Goal: Navigation & Orientation: Find specific page/section

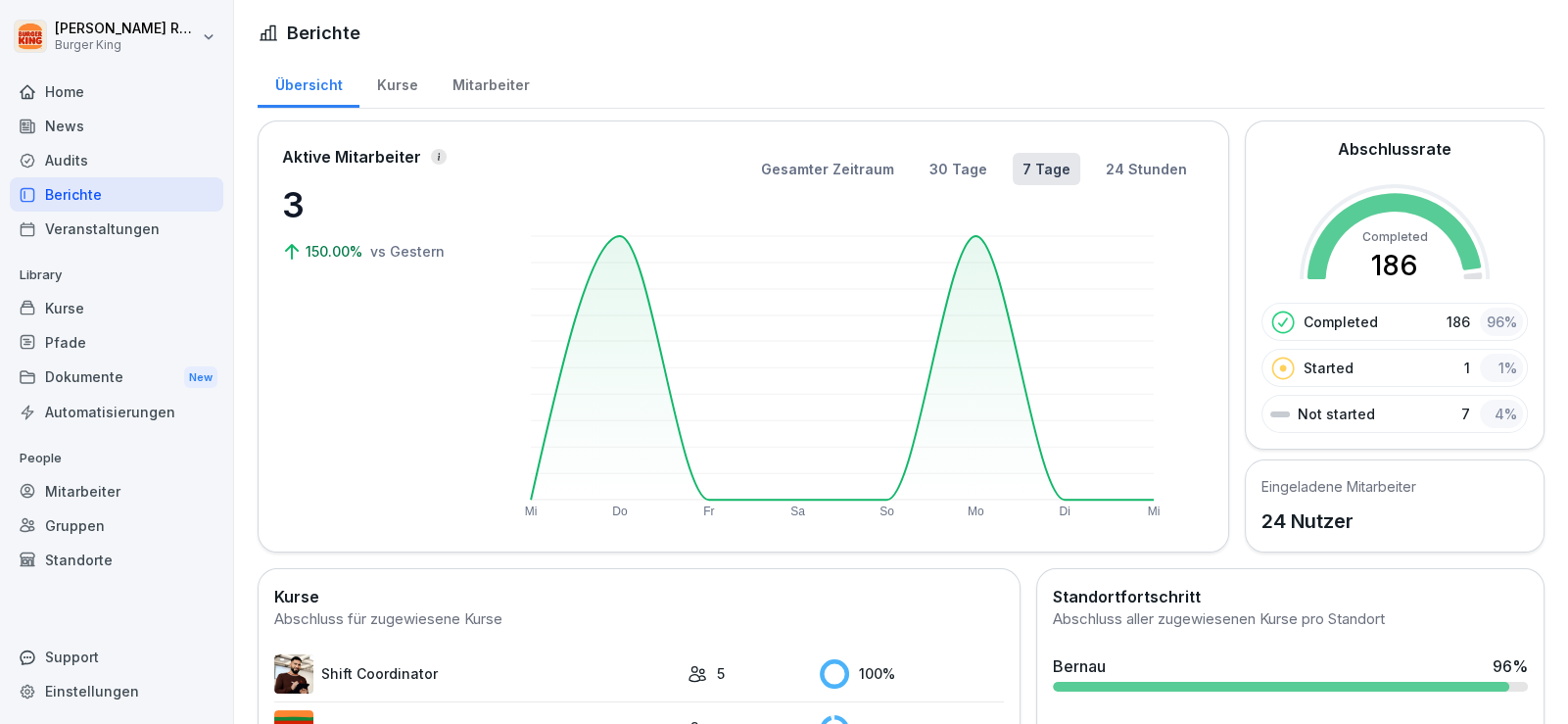
click at [102, 131] on div "News" at bounding box center [116, 125] width 214 height 34
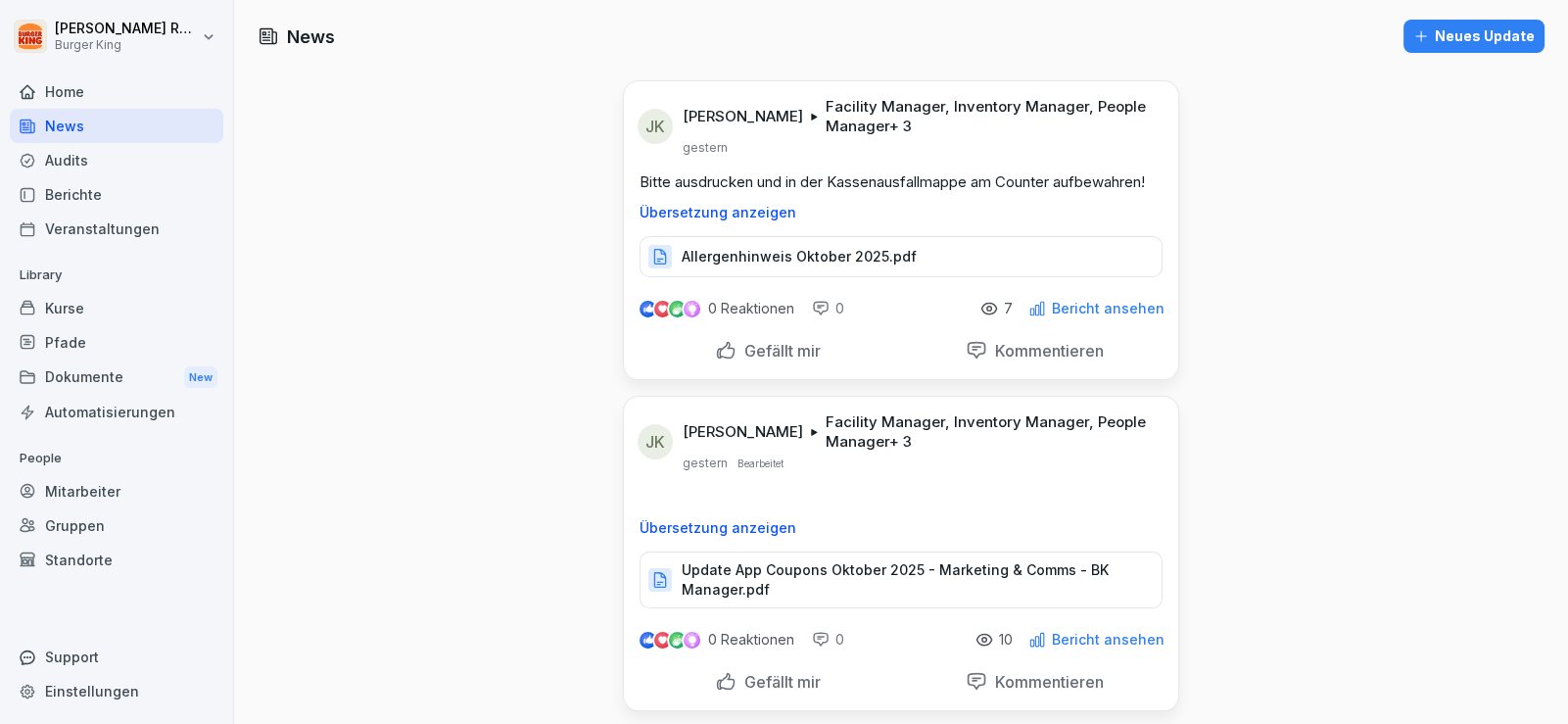
click at [897, 182] on p "Bitte ausdrucken und in der Kassenausfallmappe am Counter aufbewahren!" at bounding box center [900, 182] width 523 height 22
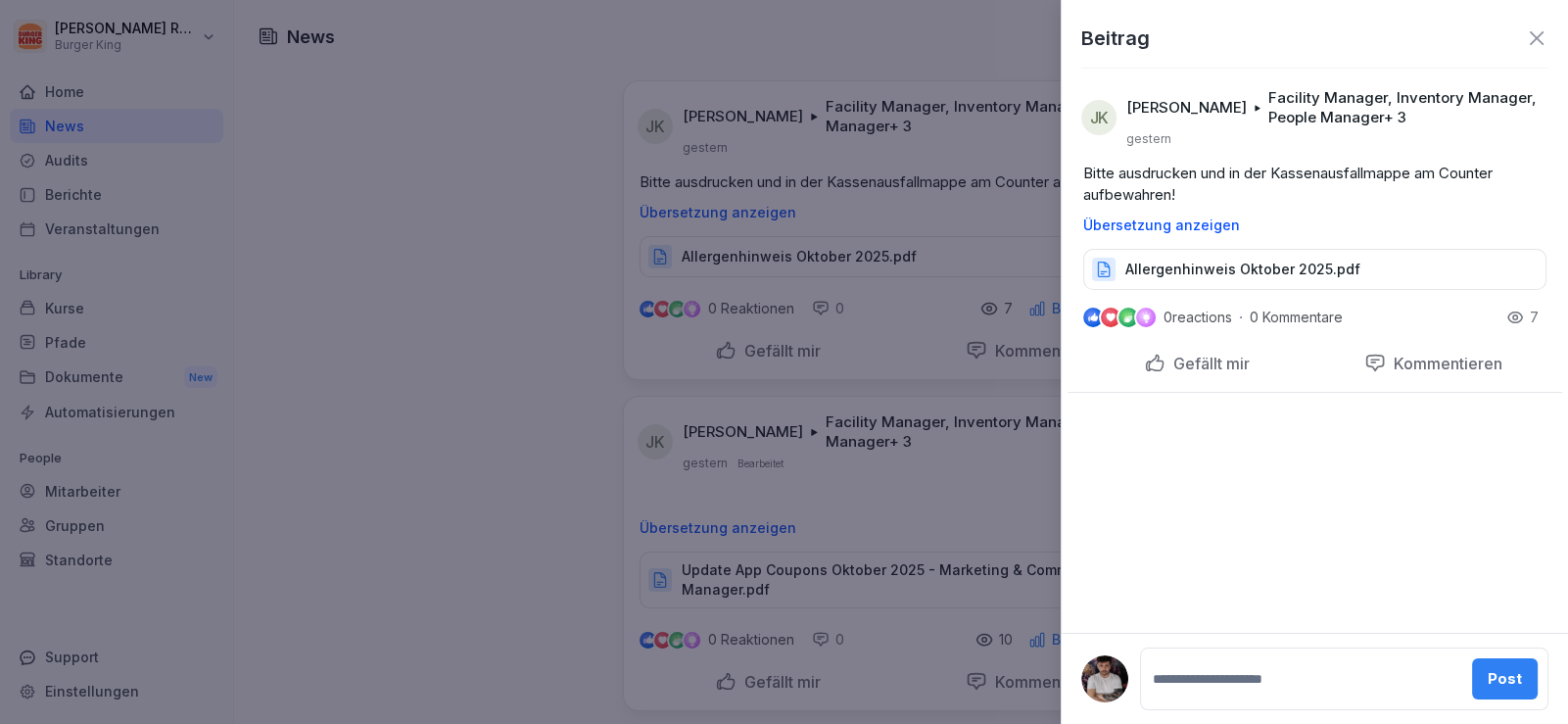
click at [806, 253] on div at bounding box center [784, 362] width 1568 height 724
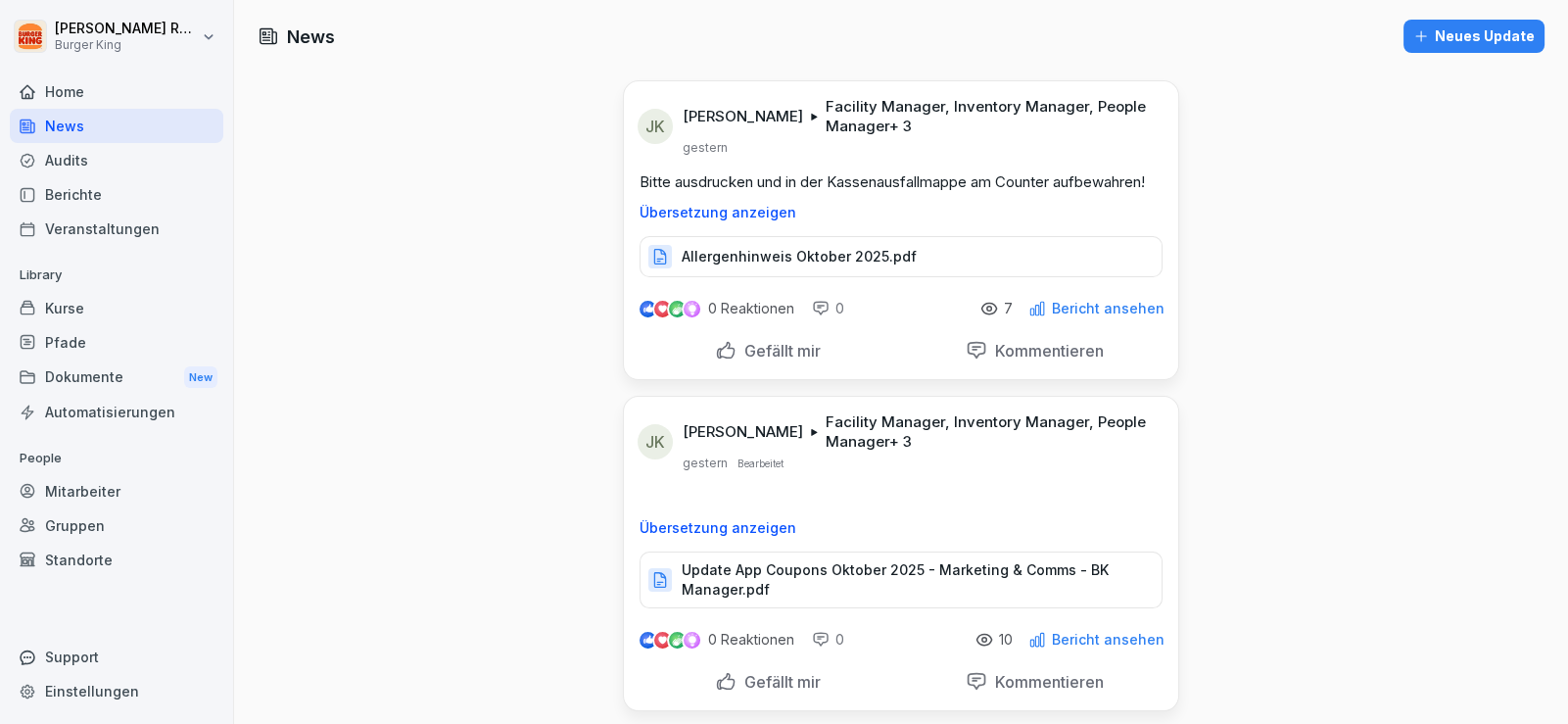
click at [775, 257] on p "Allergenhinweis Oktober 2025.pdf" at bounding box center [799, 257] width 235 height 20
click at [98, 127] on div "News" at bounding box center [116, 125] width 214 height 34
click at [77, 149] on div "Audits" at bounding box center [116, 160] width 214 height 34
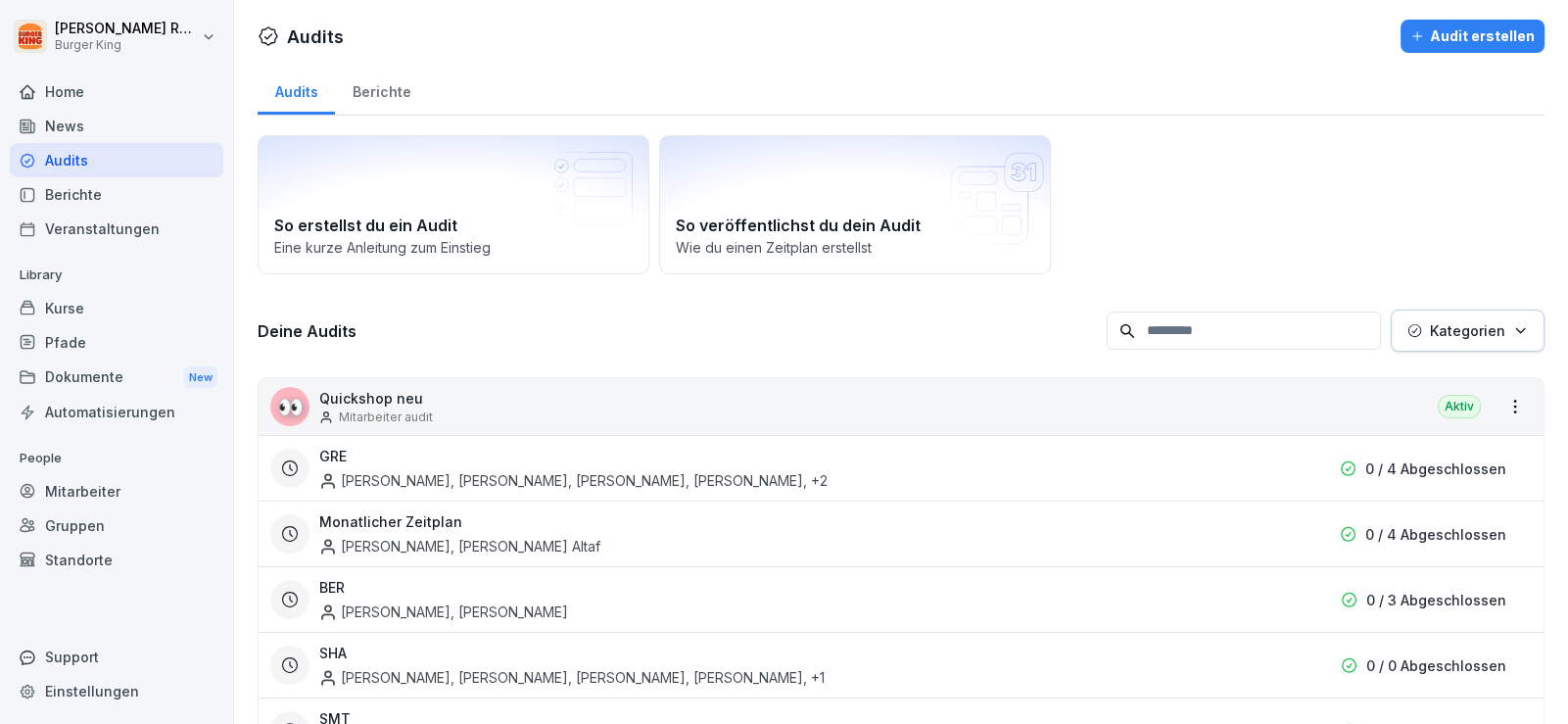
click at [80, 126] on div "News" at bounding box center [116, 125] width 214 height 34
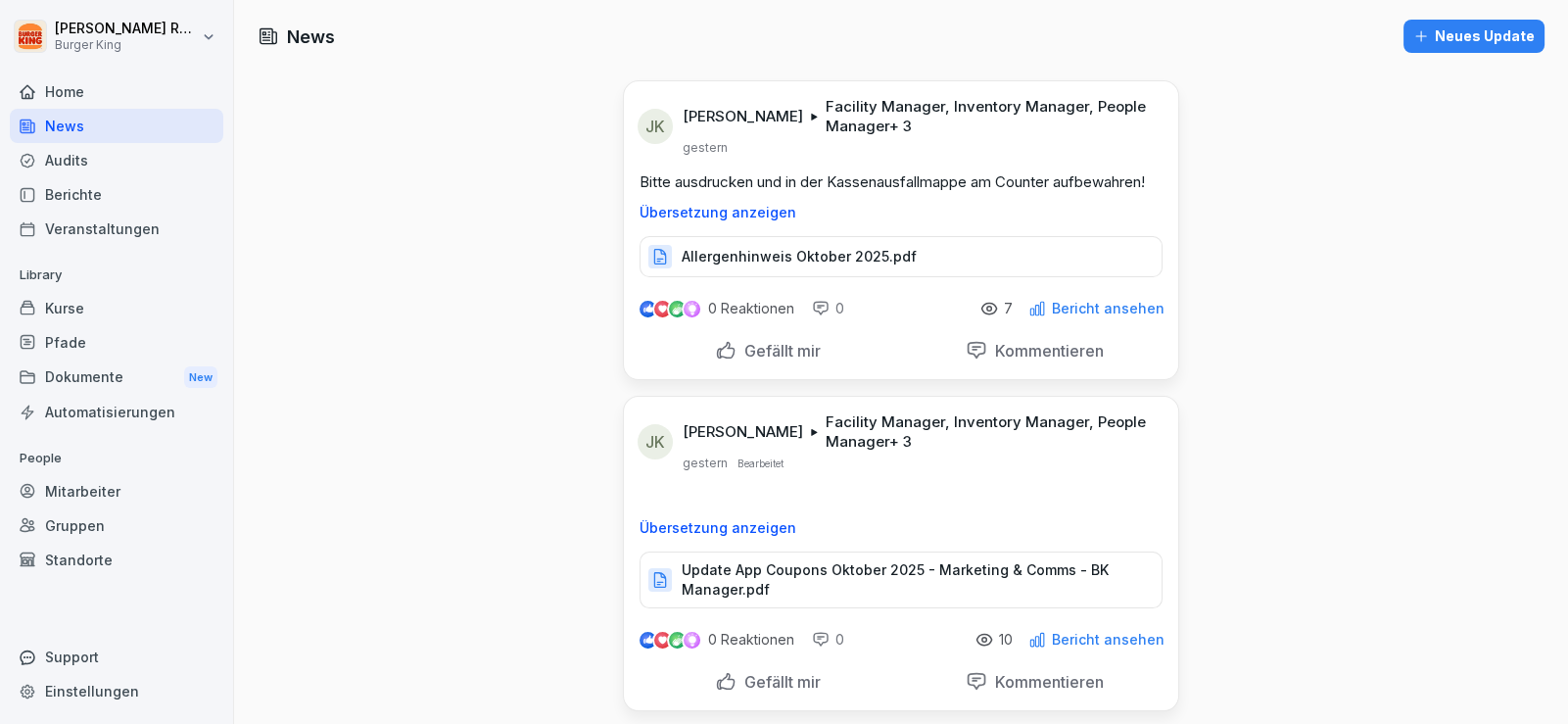
drag, startPoint x: 470, startPoint y: 394, endPoint x: 398, endPoint y: 1, distance: 399.5
